Goal: Information Seeking & Learning: Learn about a topic

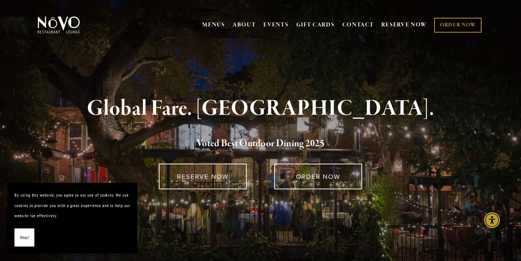
click at [26, 239] on span "Okay!" at bounding box center [24, 237] width 9 height 10
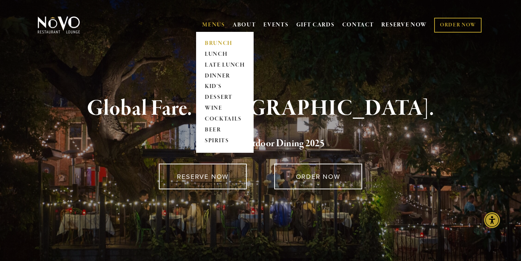
click at [212, 43] on link "BRUNCH" at bounding box center [224, 43] width 45 height 11
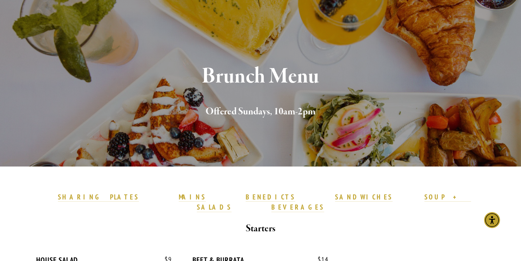
scroll to position [56, 0]
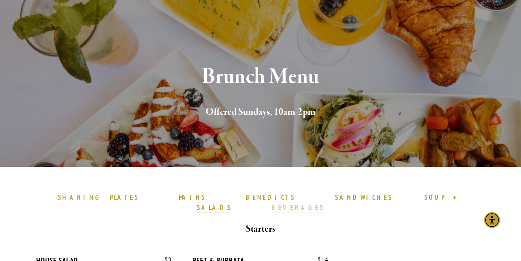
click at [324, 203] on strong "BEVERAGES" at bounding box center [297, 207] width 53 height 9
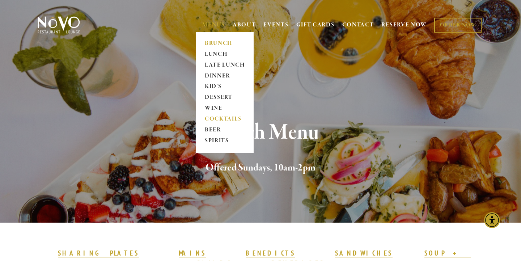
click at [213, 118] on link "COCKTAILS" at bounding box center [224, 119] width 45 height 11
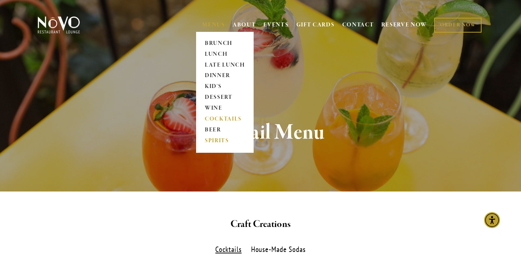
click at [214, 140] on link "SPIRITS" at bounding box center [224, 141] width 45 height 11
click at [211, 108] on link "WINE" at bounding box center [224, 108] width 45 height 11
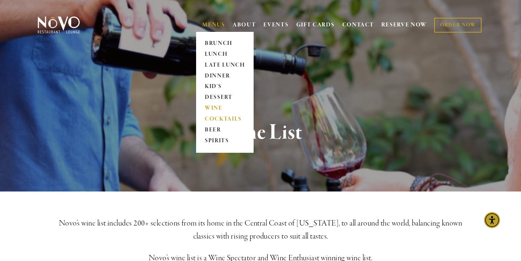
click at [212, 118] on link "COCKTAILS" at bounding box center [224, 119] width 45 height 11
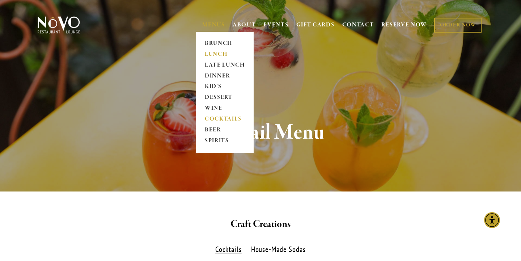
click at [213, 54] on link "LUNCH" at bounding box center [224, 54] width 45 height 11
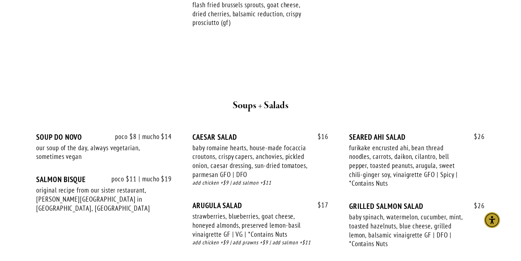
scroll to position [702, 0]
